Goal: Task Accomplishment & Management: Use online tool/utility

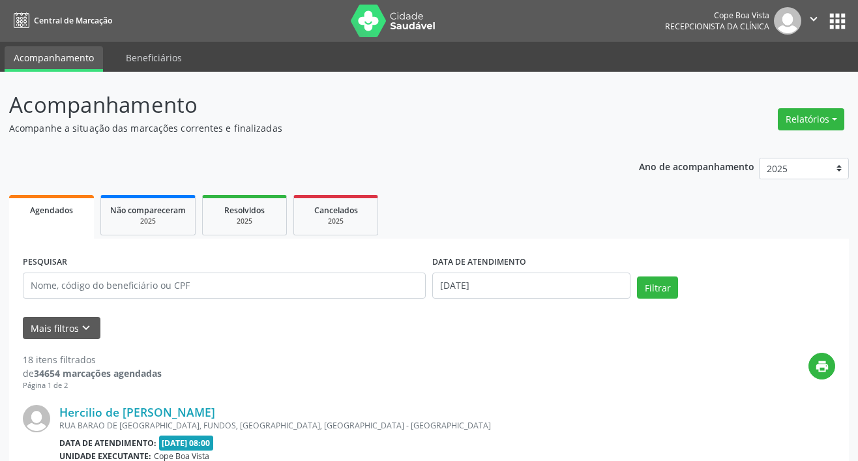
click at [798, 106] on div "Relatórios Agendamentos Procedimentos realizados" at bounding box center [811, 119] width 76 height 31
click at [803, 123] on button "Relatórios" at bounding box center [810, 119] width 66 height 22
click at [782, 154] on link "Agendamentos" at bounding box center [774, 147] width 140 height 18
select select "7"
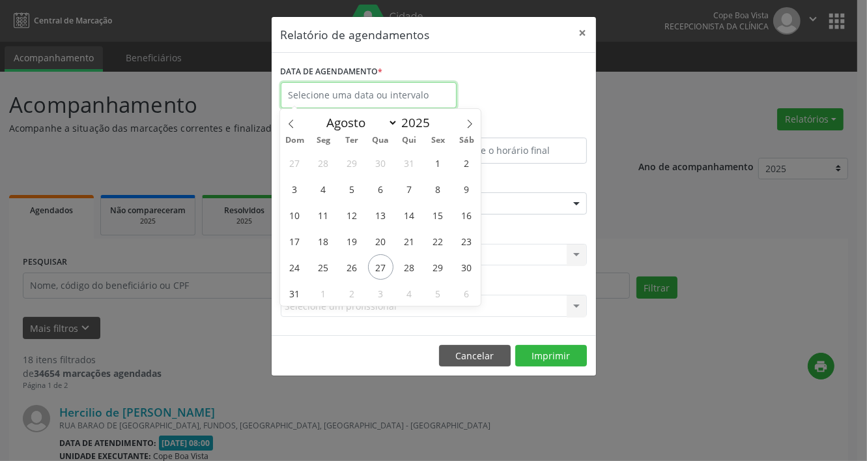
click at [414, 93] on input "text" at bounding box center [369, 95] width 176 height 26
click at [412, 269] on span "28" at bounding box center [409, 266] width 25 height 25
type input "28/08/2025"
click at [413, 269] on span "28" at bounding box center [409, 266] width 25 height 25
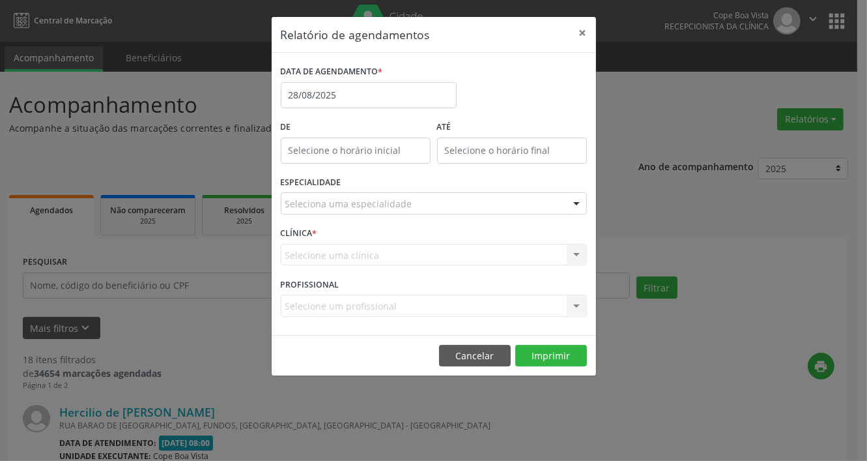
click at [414, 269] on div "CLÍNICA * Selecione uma clínica Nenhum resultado encontrado para: " " Não há ne…" at bounding box center [434, 249] width 313 height 51
click at [446, 199] on div "Seleciona uma especialidade" at bounding box center [434, 203] width 306 height 22
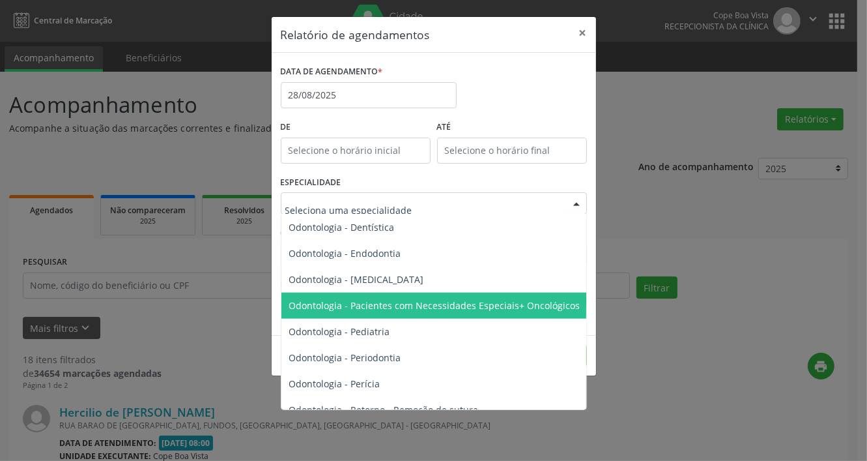
scroll to position [1629, 0]
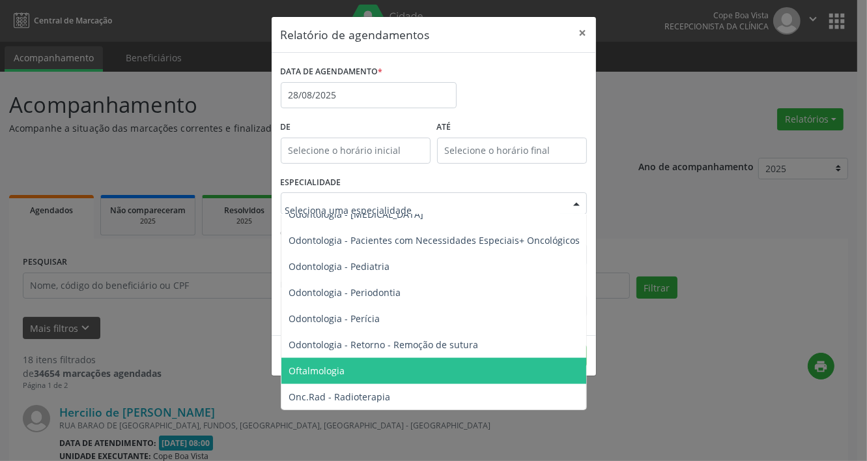
click at [342, 363] on span "Oftalmologia" at bounding box center [435, 371] width 307 height 26
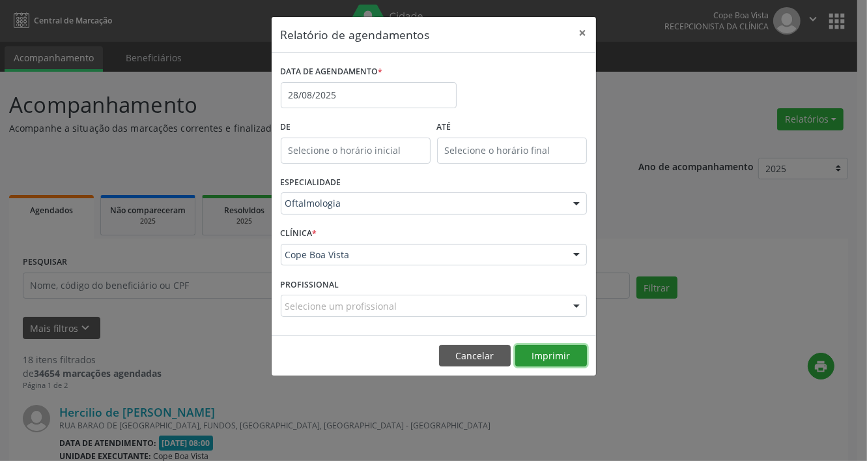
click at [530, 353] on button "Imprimir" at bounding box center [551, 356] width 72 height 22
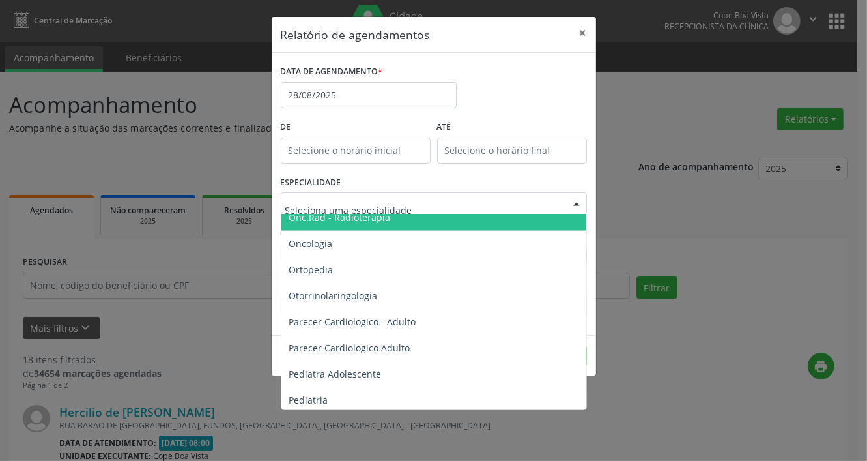
scroll to position [1825, 0]
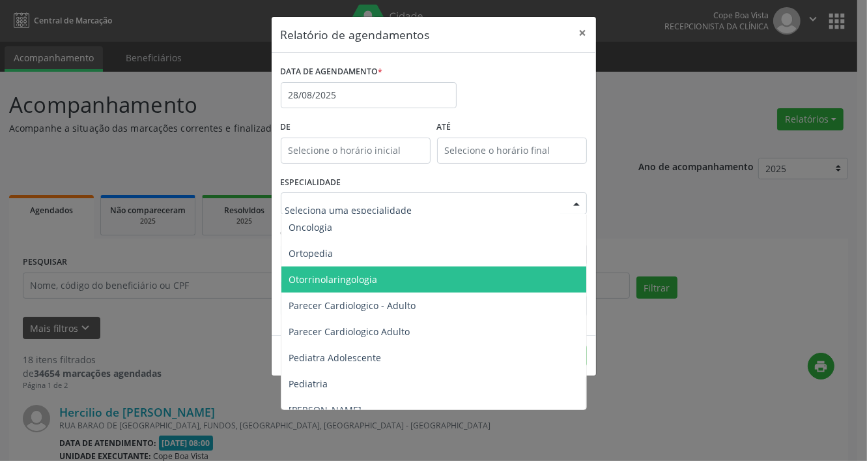
click at [407, 282] on span "Otorrinolaringologia" at bounding box center [435, 280] width 307 height 26
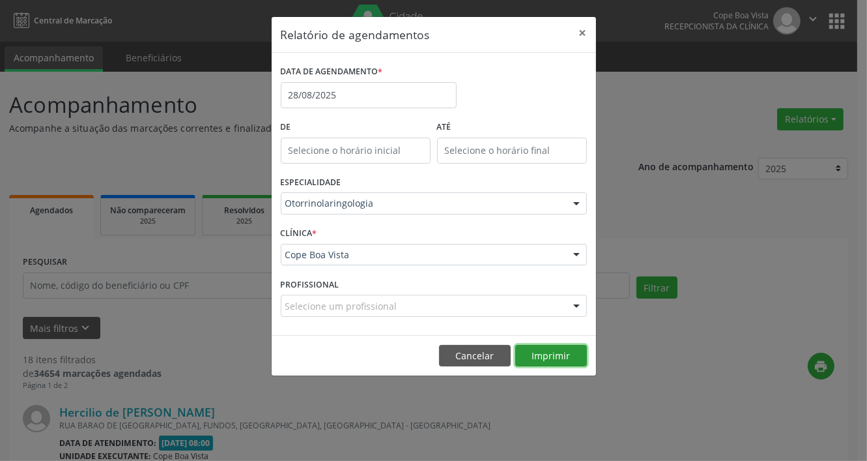
click at [543, 355] on button "Imprimir" at bounding box center [551, 356] width 72 height 22
